Goal: Find specific page/section: Find specific page/section

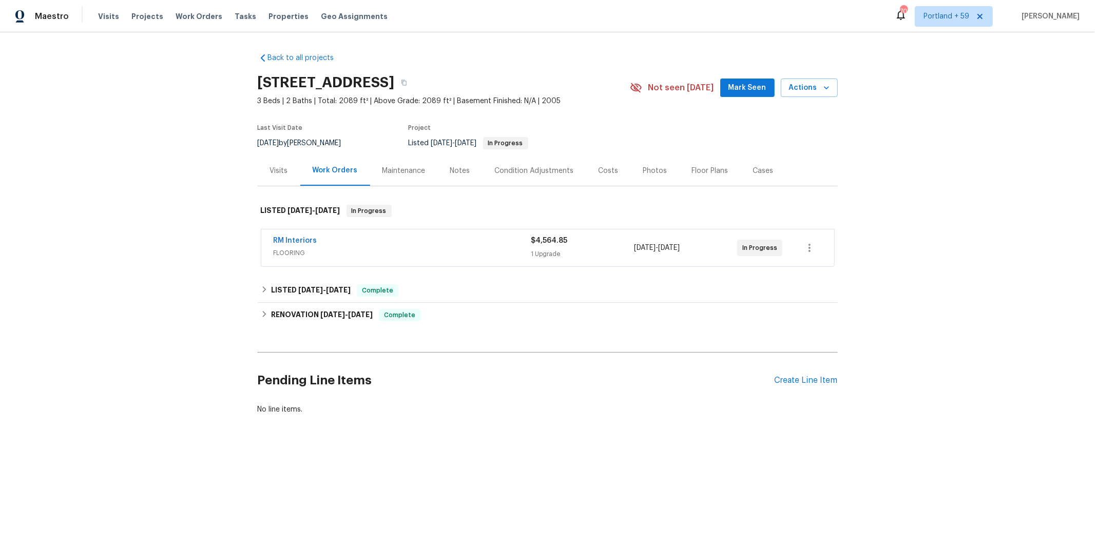
click at [450, 254] on span "FLOORING" at bounding box center [403, 253] width 258 height 10
